Goal: Transaction & Acquisition: Purchase product/service

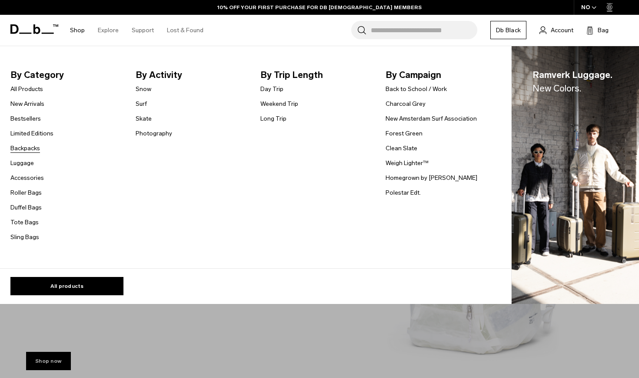
click at [35, 146] on link "Backpacks" at bounding box center [25, 148] width 30 height 9
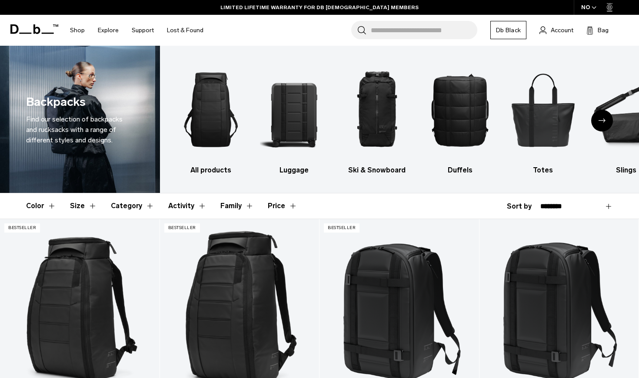
click at [55, 201] on button "Color" at bounding box center [41, 205] width 30 height 25
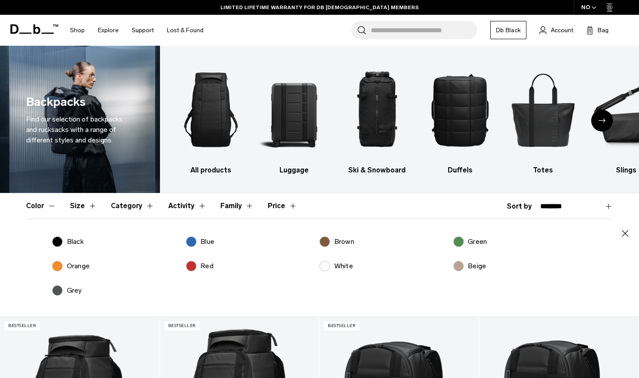
click at [195, 237] on label "Blue" at bounding box center [200, 241] width 29 height 10
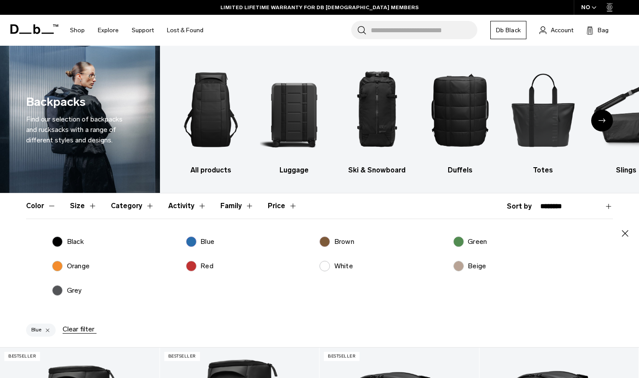
click at [46, 207] on button "Color" at bounding box center [41, 205] width 30 height 25
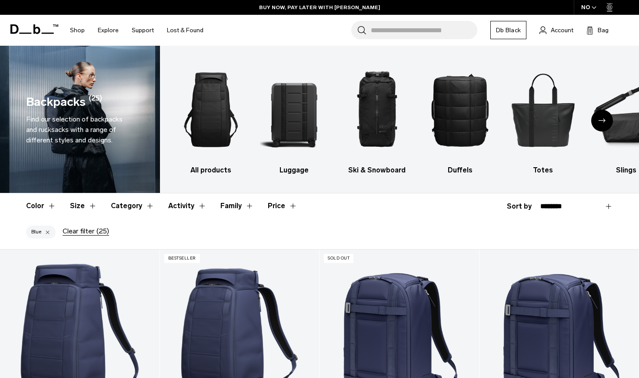
click at [137, 207] on button "Category" at bounding box center [132, 205] width 43 height 25
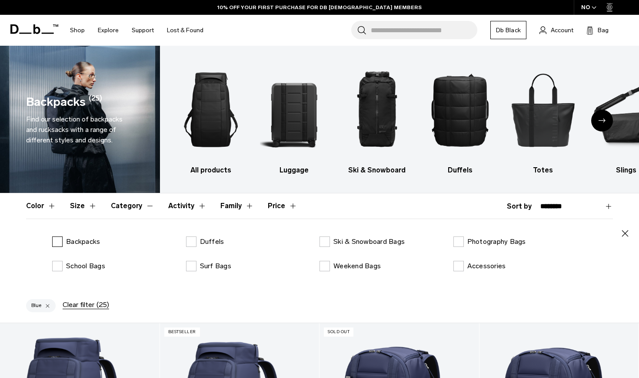
click at [79, 244] on p "Backpacks" at bounding box center [83, 241] width 34 height 10
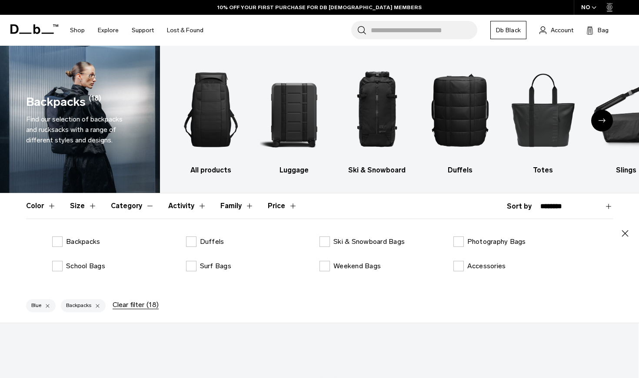
click at [129, 211] on button "Category" at bounding box center [132, 205] width 43 height 25
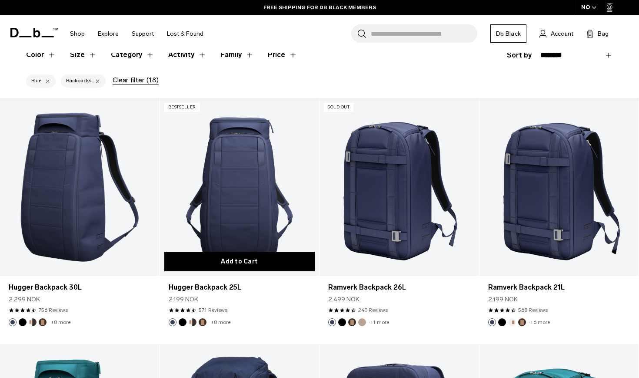
scroll to position [152, 0]
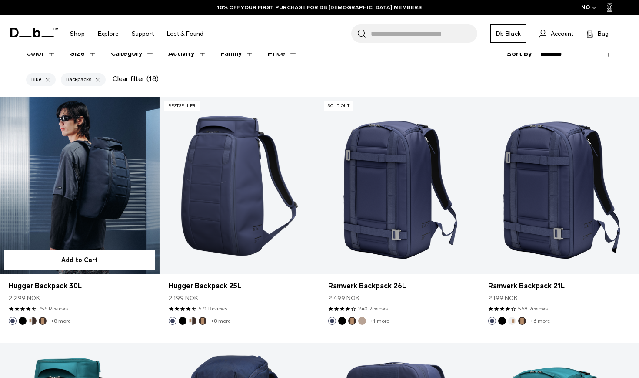
click at [107, 207] on link "Hugger Backpack 30L" at bounding box center [80, 185] width 160 height 177
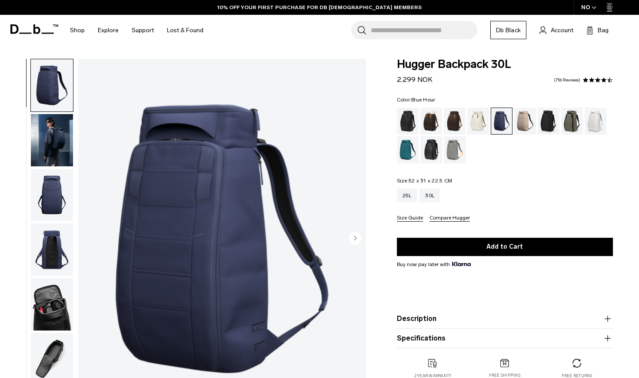
click at [354, 228] on img "1 / 10" at bounding box center [222, 239] width 288 height 360
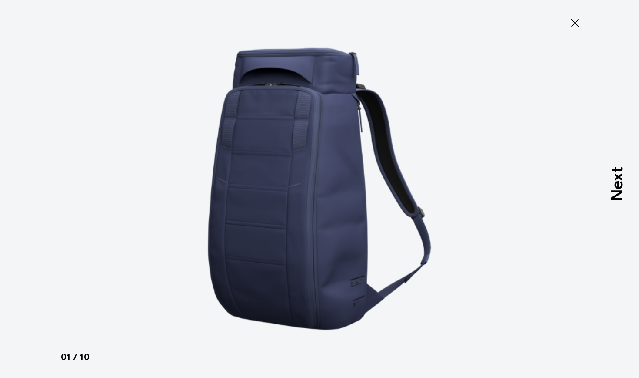
click at [585, 19] on button "Close" at bounding box center [575, 23] width 29 height 18
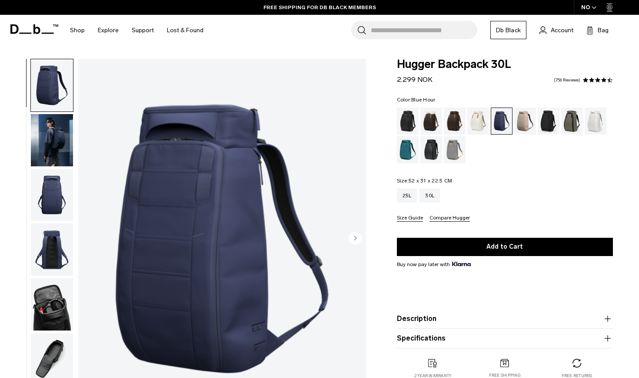
click at [357, 238] on circle "Next slide" at bounding box center [355, 237] width 13 height 13
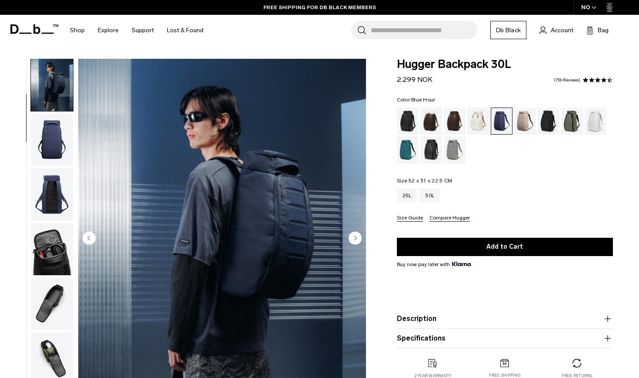
click at [357, 238] on circle "Next slide" at bounding box center [355, 237] width 13 height 13
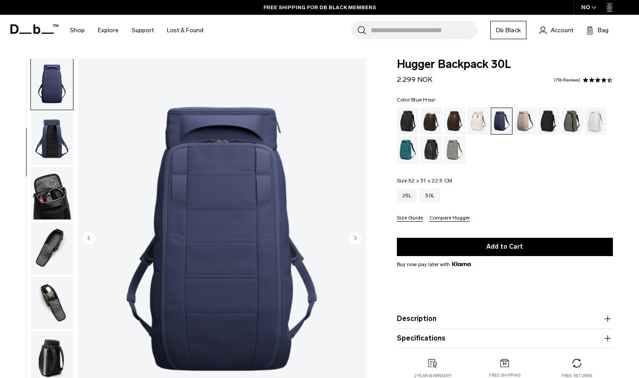
click at [357, 238] on circle "Next slide" at bounding box center [355, 237] width 13 height 13
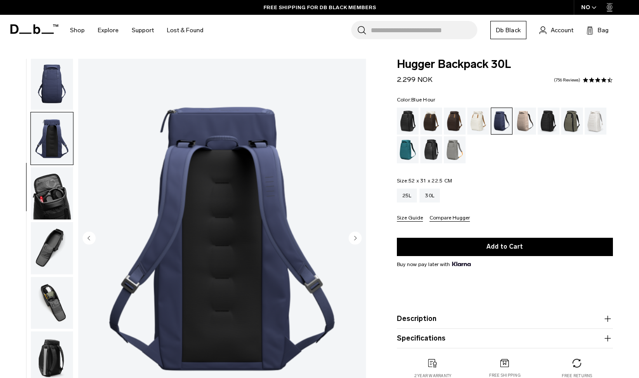
scroll to position [166, 0]
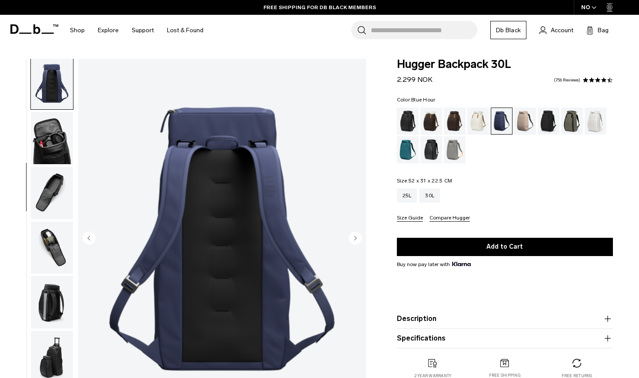
click at [357, 238] on circle "Next slide" at bounding box center [355, 237] width 13 height 13
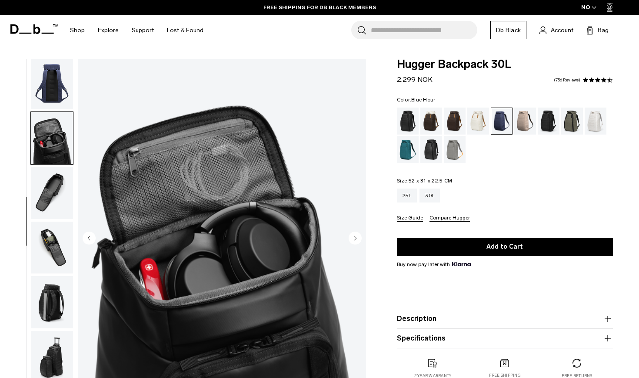
scroll to position [192, 0]
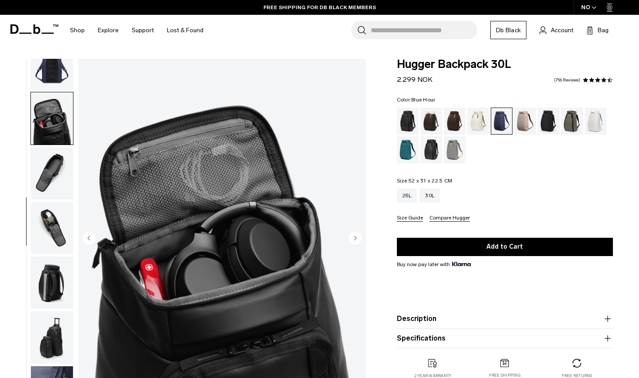
click at [357, 238] on circle "Next slide" at bounding box center [355, 237] width 13 height 13
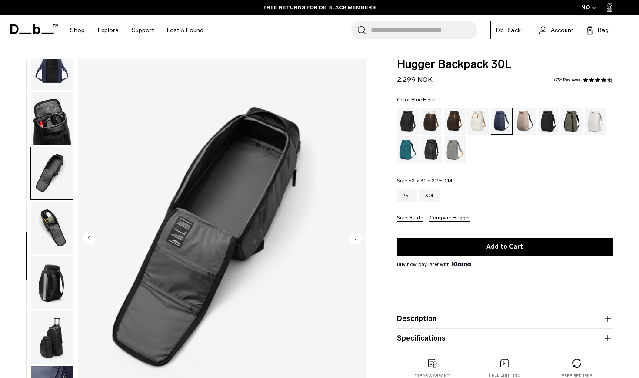
click at [357, 238] on circle "Next slide" at bounding box center [355, 237] width 13 height 13
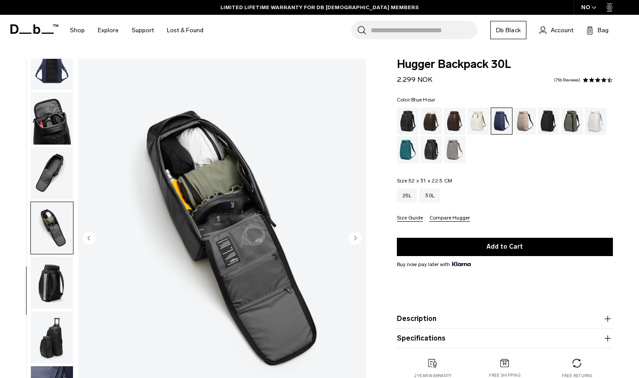
click at [357, 238] on circle "Next slide" at bounding box center [355, 237] width 13 height 13
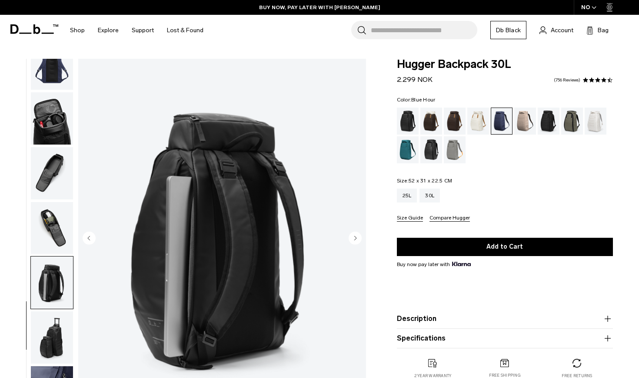
click at [357, 238] on circle "Next slide" at bounding box center [355, 237] width 13 height 13
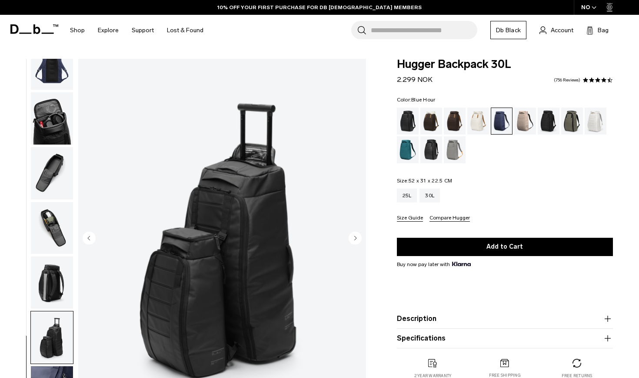
click at [357, 238] on circle "Next slide" at bounding box center [355, 237] width 13 height 13
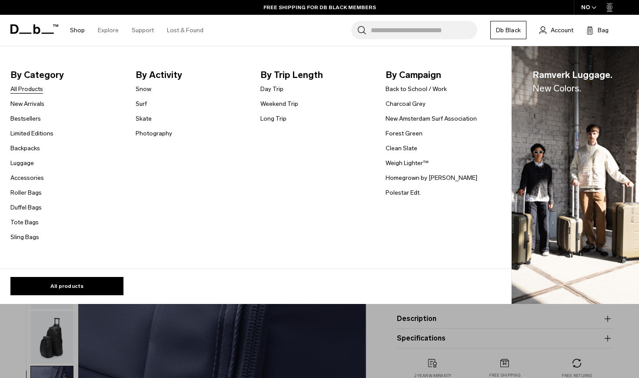
click at [29, 92] on link "All Products" at bounding box center [26, 88] width 33 height 9
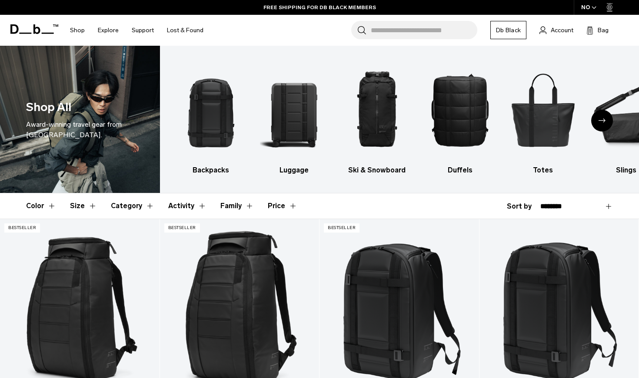
click at [603, 114] on div "Next slide" at bounding box center [603, 121] width 22 height 22
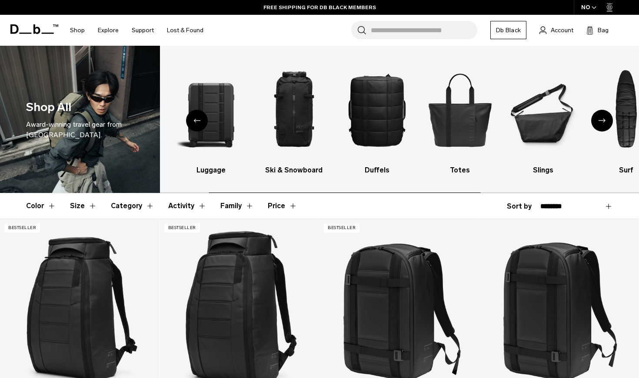
click at [603, 114] on div "Next slide" at bounding box center [603, 121] width 22 height 22
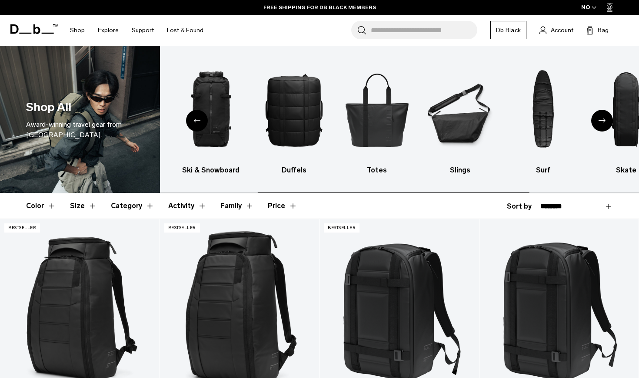
click at [603, 114] on div "Next slide" at bounding box center [603, 121] width 22 height 22
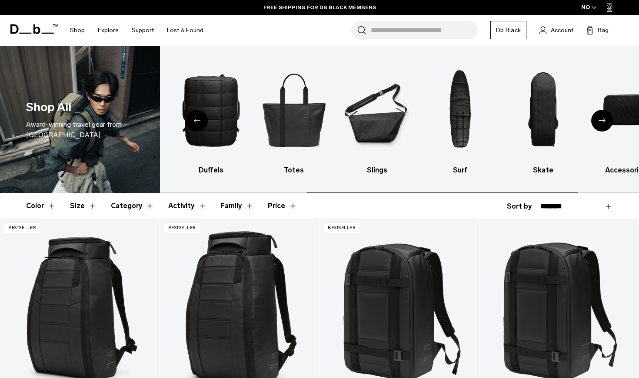
click at [603, 114] on div "Next slide" at bounding box center [603, 121] width 22 height 22
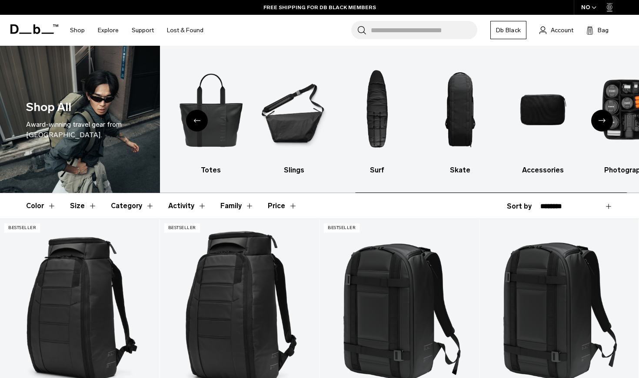
click at [603, 114] on div "Next slide" at bounding box center [603, 121] width 22 height 22
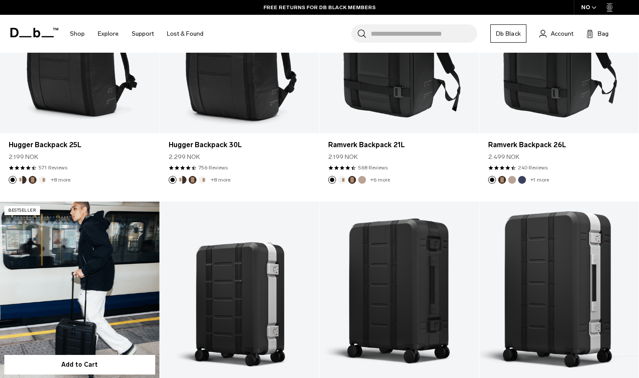
scroll to position [194, 0]
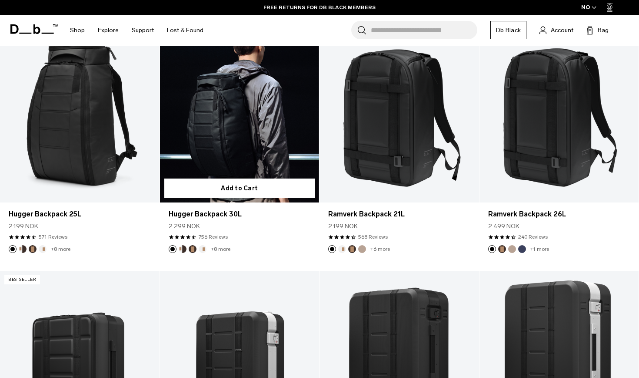
click at [254, 140] on link "Hugger Backpack 30L" at bounding box center [240, 113] width 160 height 177
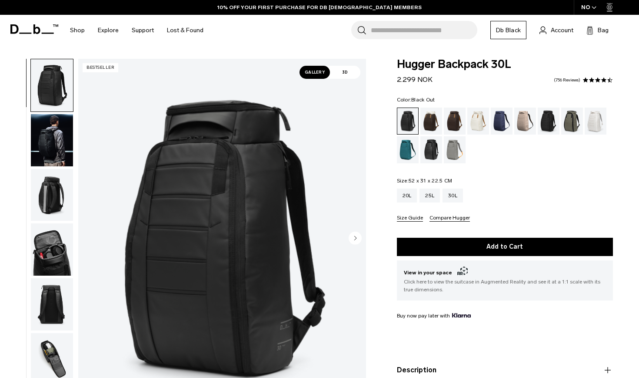
click at [55, 135] on img "button" at bounding box center [52, 140] width 42 height 52
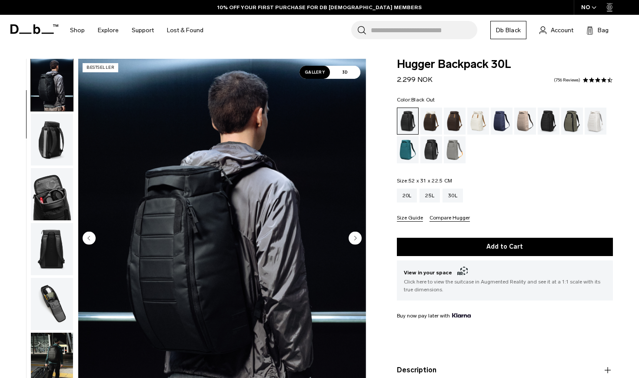
click at [55, 135] on img "button" at bounding box center [52, 140] width 42 height 52
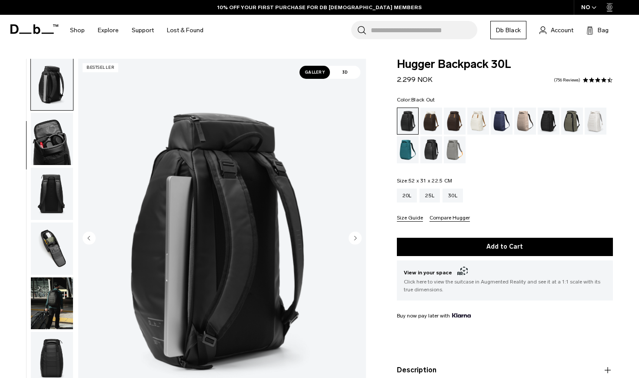
scroll to position [111, 0]
